Goal: Task Accomplishment & Management: Use online tool/utility

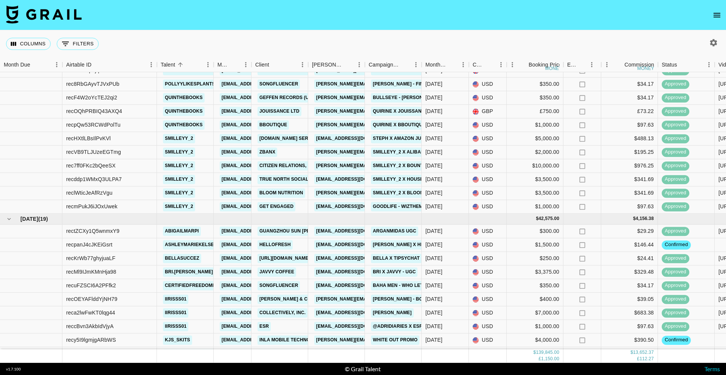
scroll to position [939, 0]
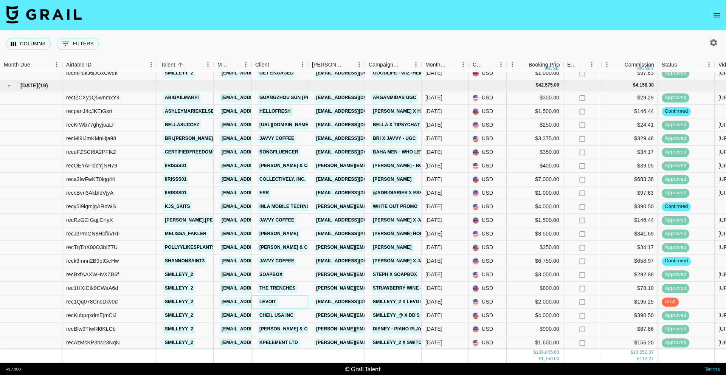
click at [301, 303] on div "Levoit" at bounding box center [279, 302] width 57 height 14
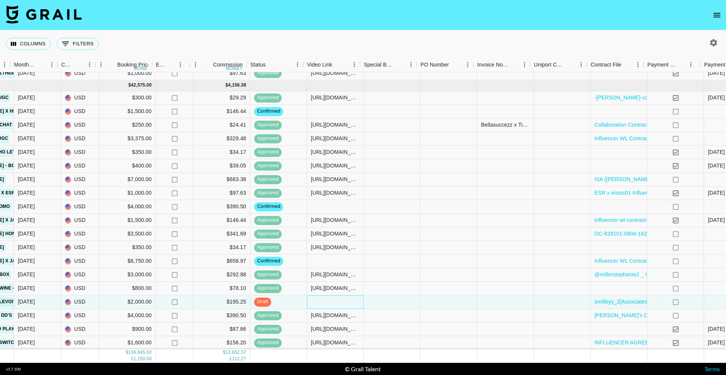
scroll to position [939, 413]
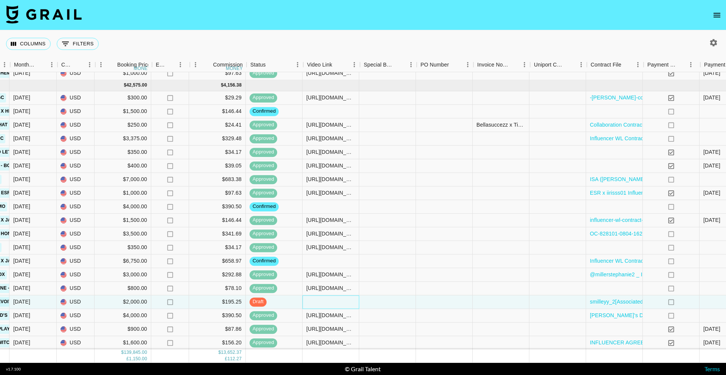
click at [358, 302] on div at bounding box center [331, 302] width 57 height 14
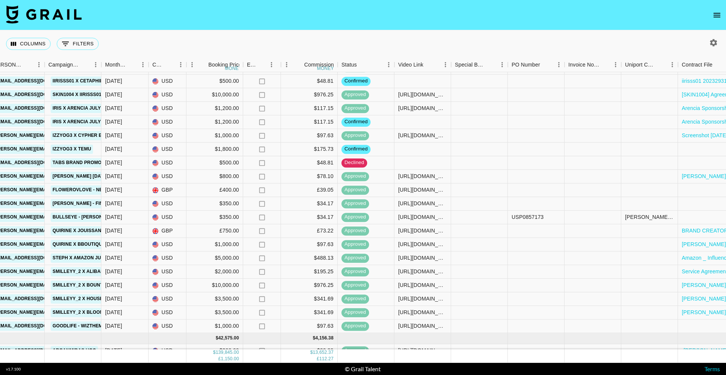
scroll to position [687, 320]
click at [403, 154] on div at bounding box center [422, 149] width 57 height 14
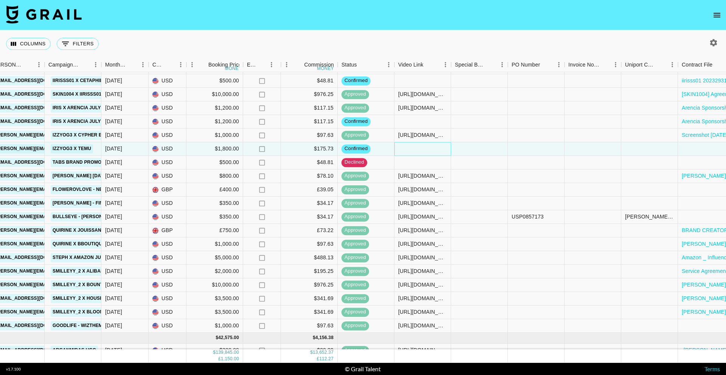
click at [400, 149] on div at bounding box center [422, 149] width 57 height 14
type input "[URL][DOMAIN_NAME]"
click at [509, 152] on div at bounding box center [536, 149] width 57 height 14
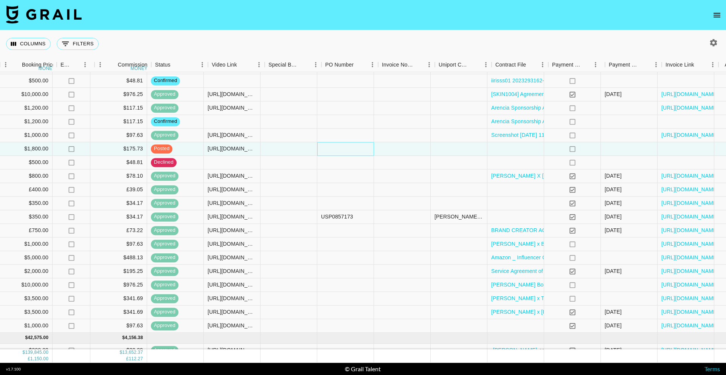
scroll to position [687, 517]
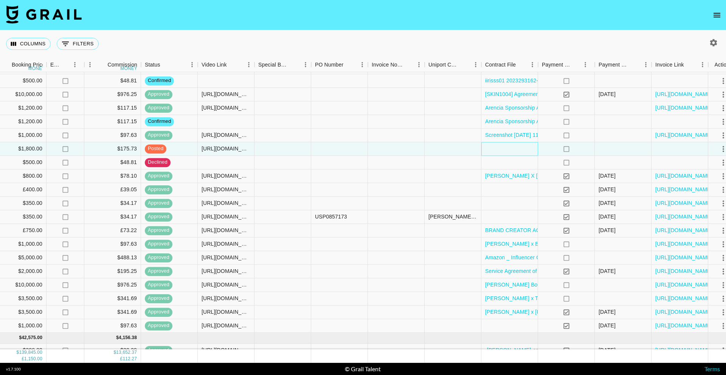
click at [525, 151] on div at bounding box center [509, 149] width 57 height 14
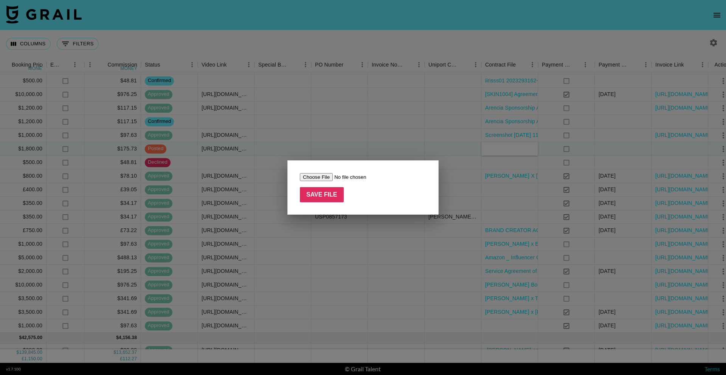
click at [310, 177] on input "file" at bounding box center [348, 177] width 96 height 8
type input "C:\fakepath\KOL_NETWORK_US_MX_CA_Mas 202420240319_signed (3) (1).pdf"
click at [325, 194] on input "Save File" at bounding box center [322, 194] width 44 height 15
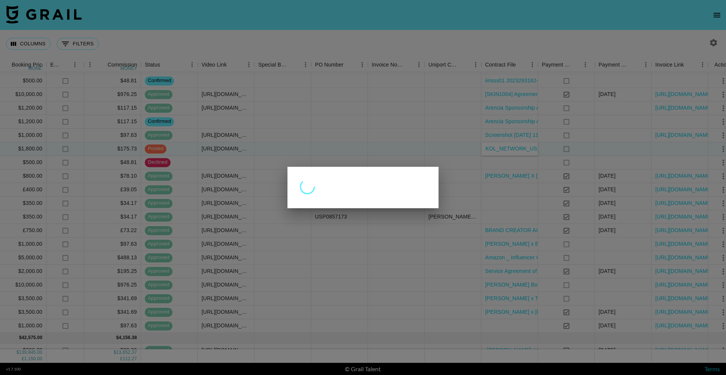
click at [639, 146] on div at bounding box center [363, 187] width 726 height 375
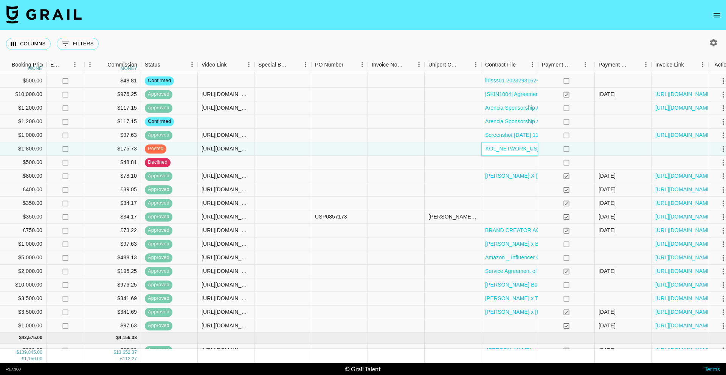
scroll to position [687, 529]
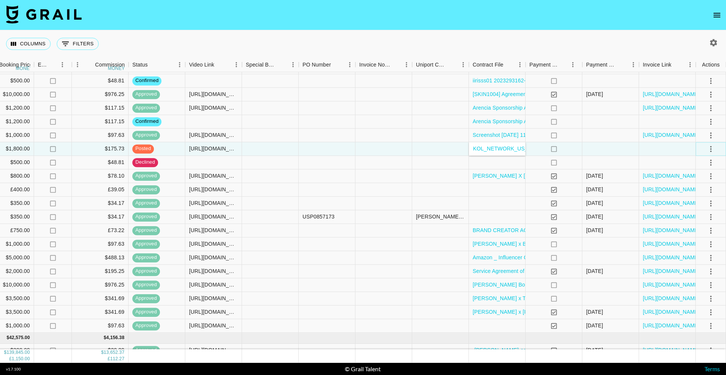
click at [708, 148] on icon "select merge strategy" at bounding box center [710, 148] width 9 height 9
click at [703, 221] on div "Approve" at bounding box center [694, 219] width 23 height 9
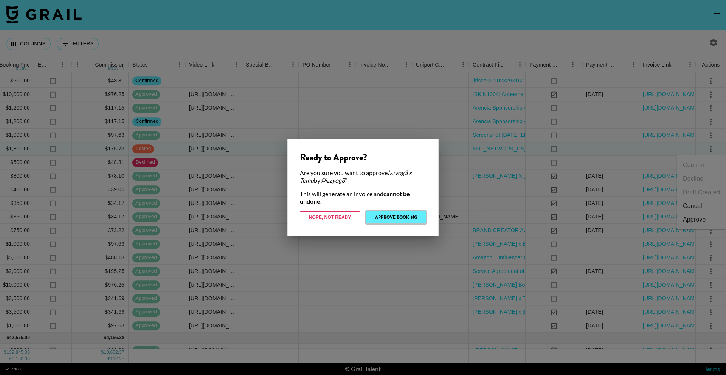
click at [407, 219] on button "Approve Booking" at bounding box center [396, 217] width 60 height 12
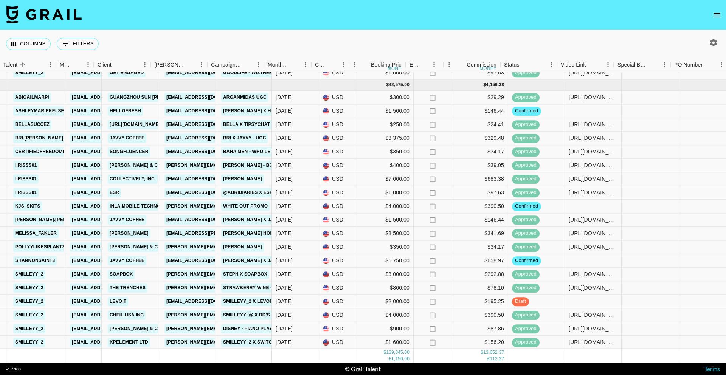
scroll to position [940, 160]
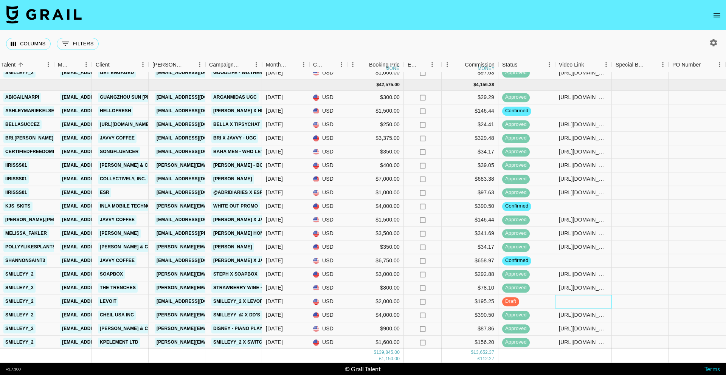
click at [575, 300] on div at bounding box center [583, 302] width 57 height 14
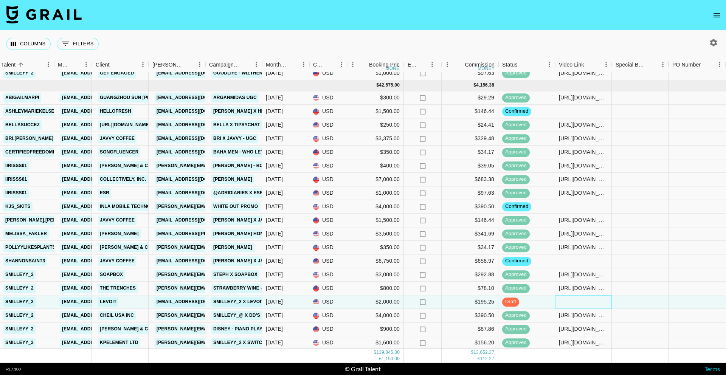
click at [592, 304] on div at bounding box center [583, 302] width 57 height 14
type input "[URL][DOMAIN_NAME]"
click at [644, 304] on div at bounding box center [640, 302] width 57 height 14
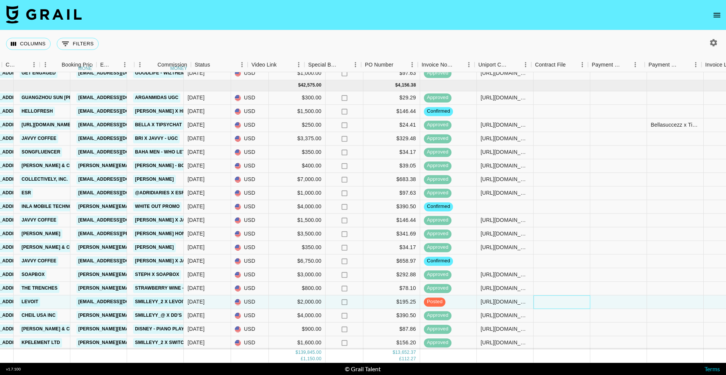
scroll to position [939, 529]
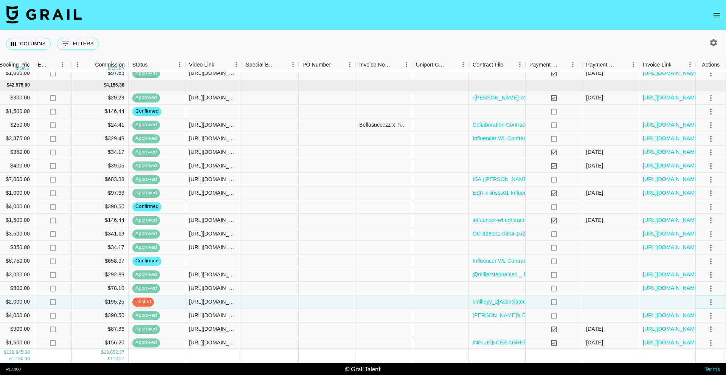
click at [712, 299] on icon "select merge strategy" at bounding box center [710, 302] width 9 height 9
click at [701, 285] on div "Approve" at bounding box center [694, 285] width 23 height 9
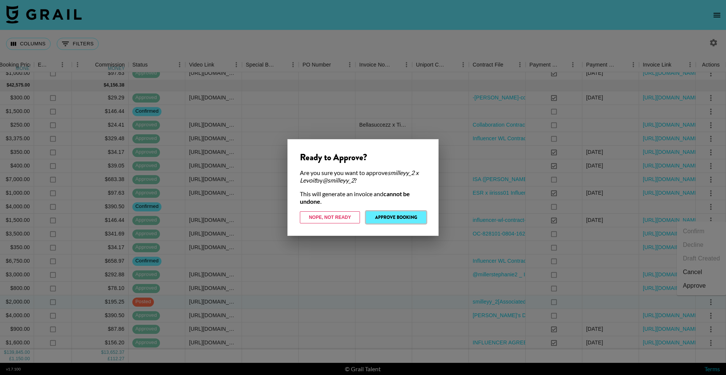
click at [408, 216] on button "Approve Booking" at bounding box center [396, 217] width 60 height 12
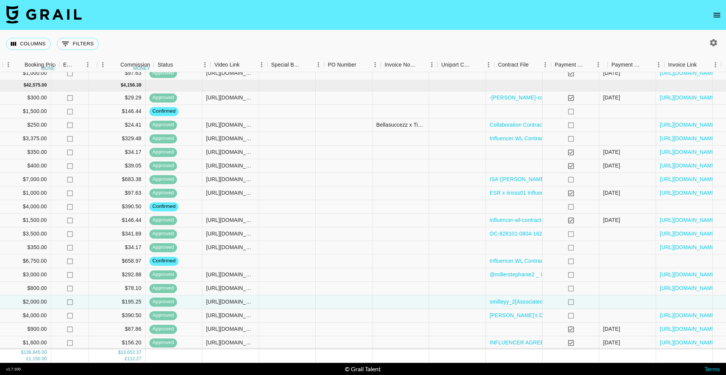
scroll to position [939, 483]
